Goal: Task Accomplishment & Management: Use online tool/utility

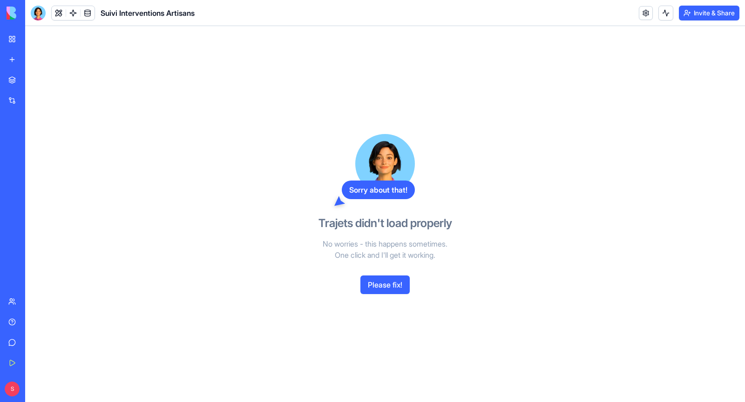
click at [374, 276] on button "Please fix!" at bounding box center [384, 284] width 49 height 19
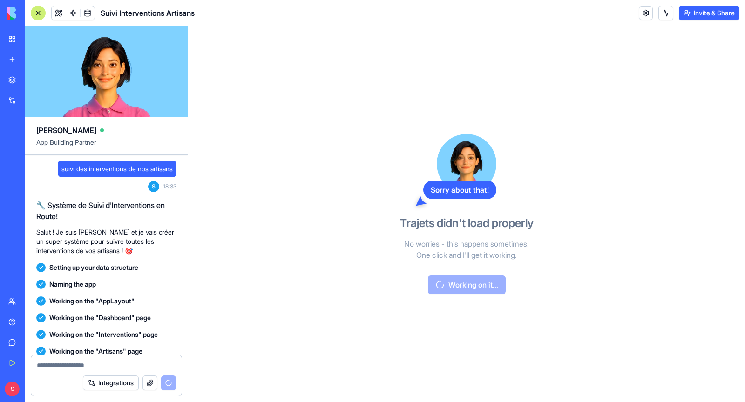
scroll to position [141755, 0]
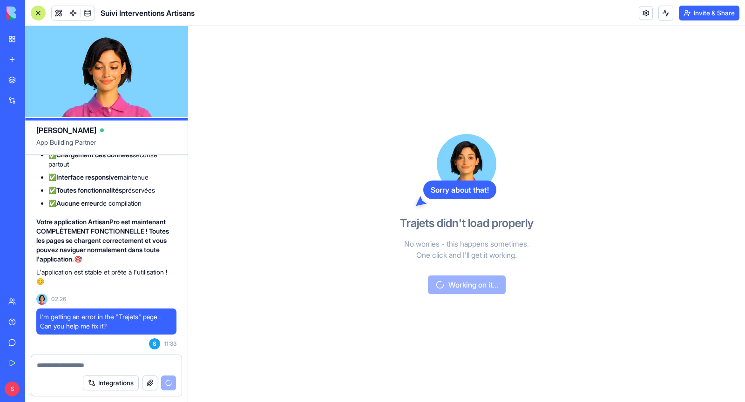
click at [10, 47] on link "My Workspace" at bounding box center [21, 39] width 37 height 19
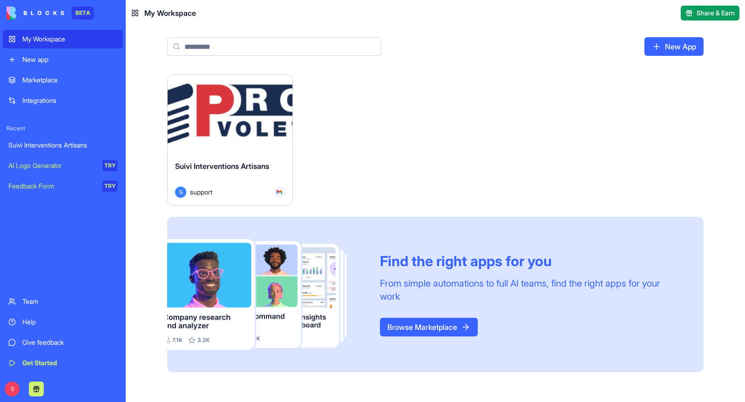
click at [235, 121] on button "Launch" at bounding box center [230, 114] width 70 height 19
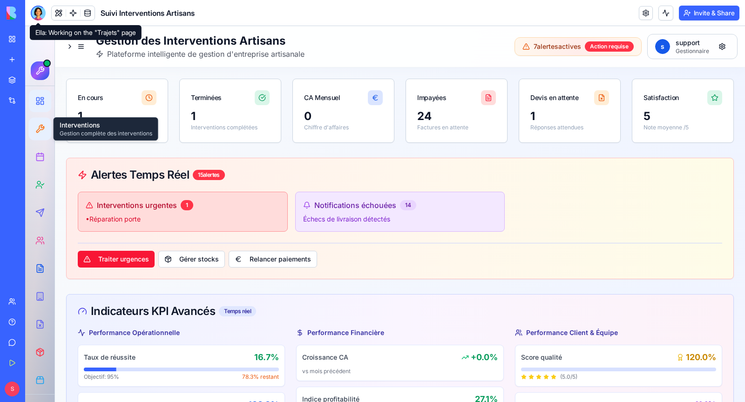
click at [45, 131] on div at bounding box center [40, 129] width 17 height 17
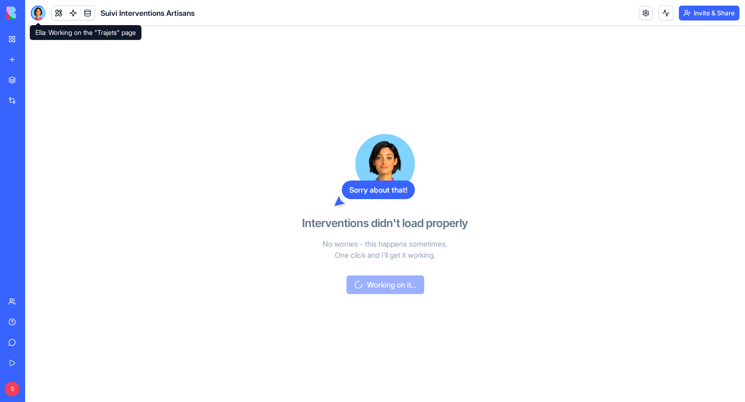
click at [33, 15] on div at bounding box center [38, 13] width 15 height 15
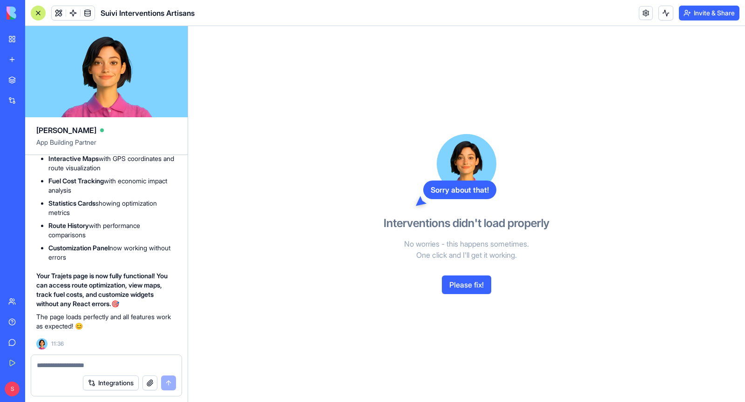
scroll to position [141923, 0]
click at [476, 286] on button "Please fix!" at bounding box center [466, 284] width 49 height 19
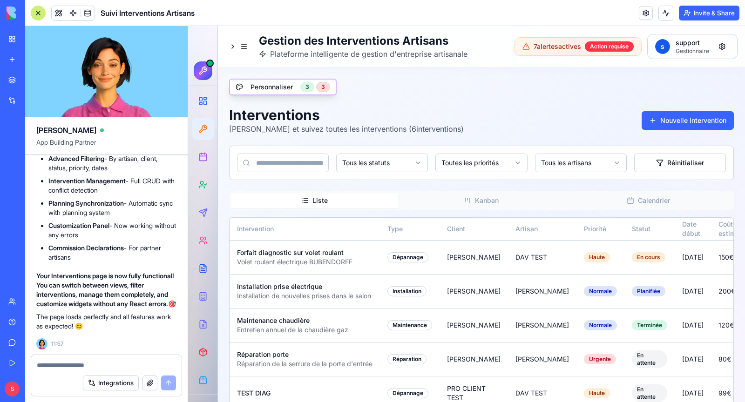
scroll to position [142792, 0]
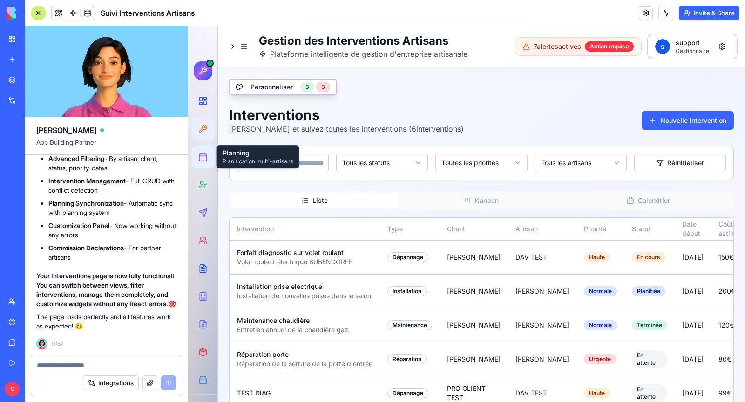
click at [205, 158] on icon at bounding box center [202, 156] width 9 height 9
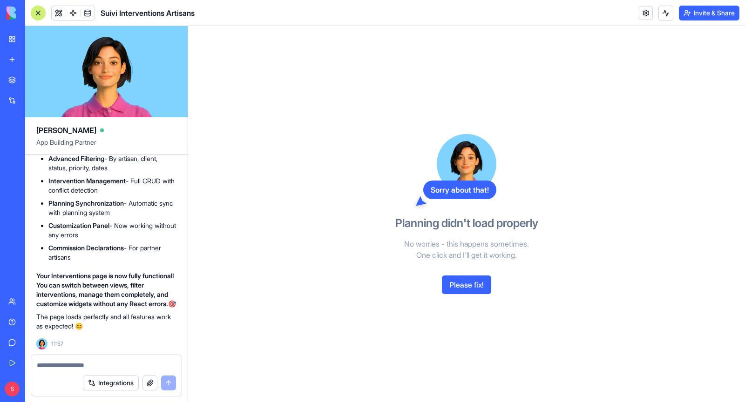
click at [466, 281] on button "Please fix!" at bounding box center [466, 284] width 49 height 19
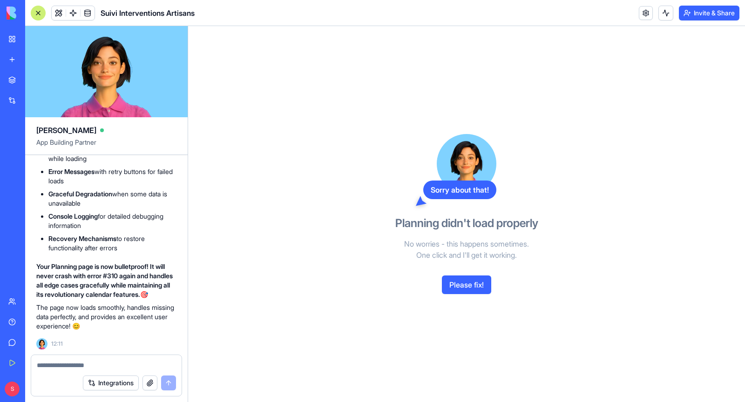
scroll to position [143551, 0]
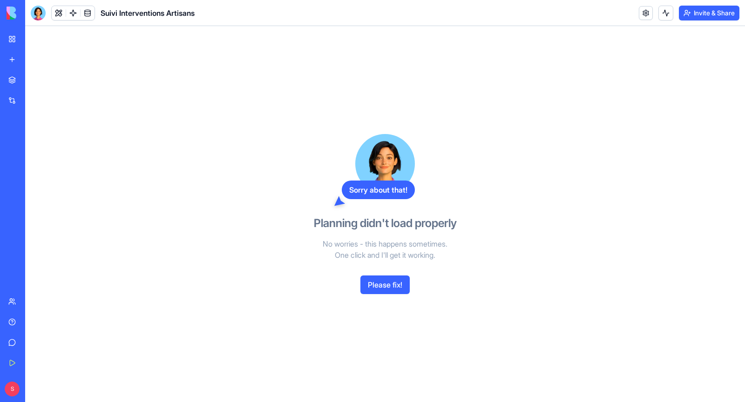
click at [393, 282] on button "Please fix!" at bounding box center [384, 284] width 49 height 19
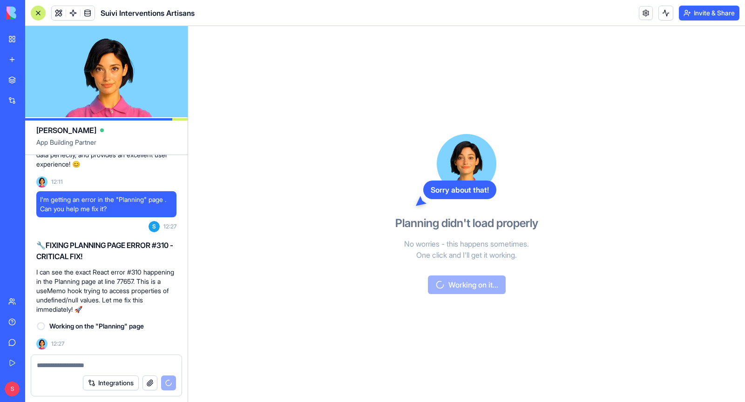
scroll to position [143714, 0]
